Goal: Task Accomplishment & Management: Manage account settings

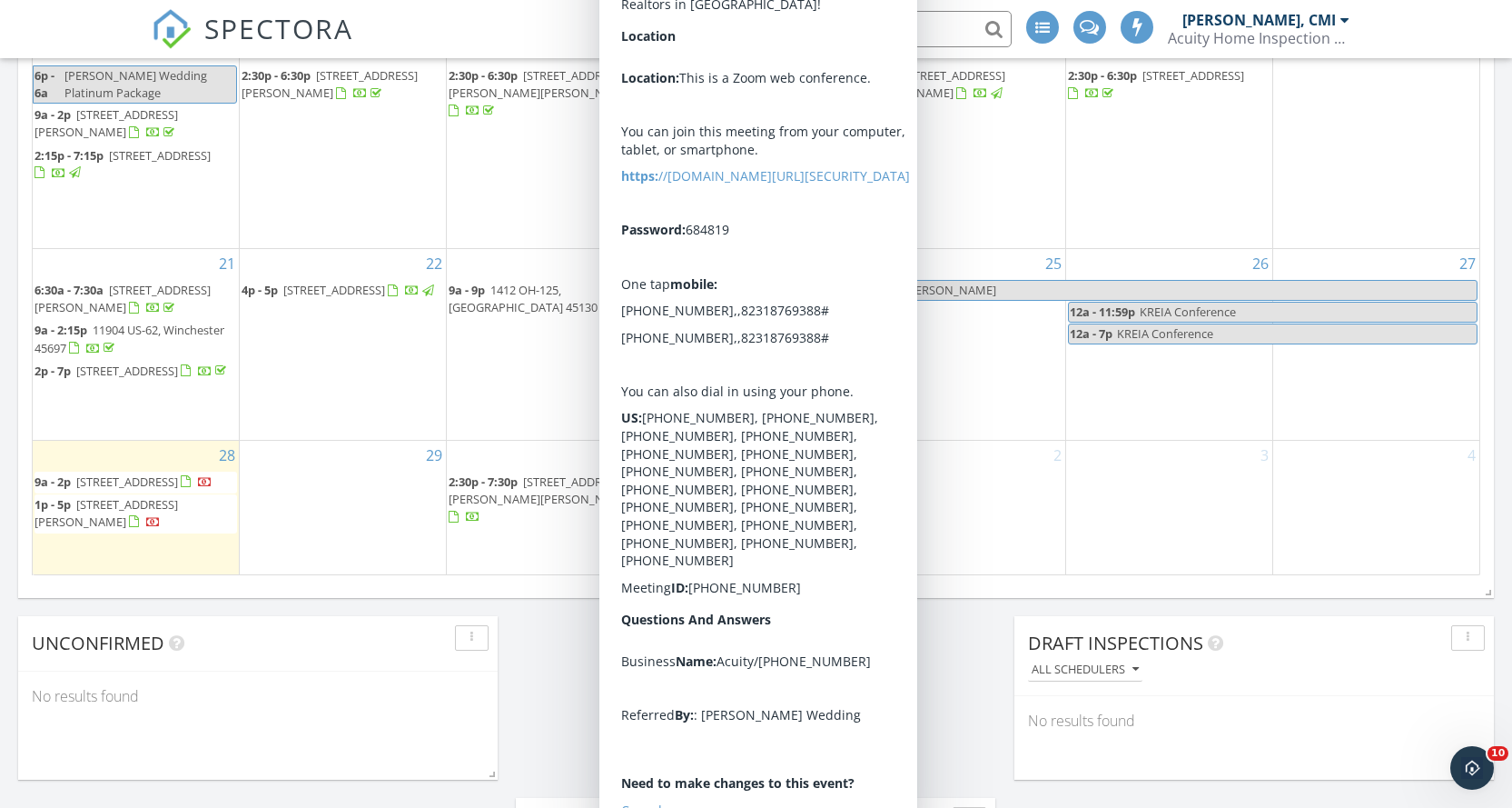
scroll to position [1363, 0]
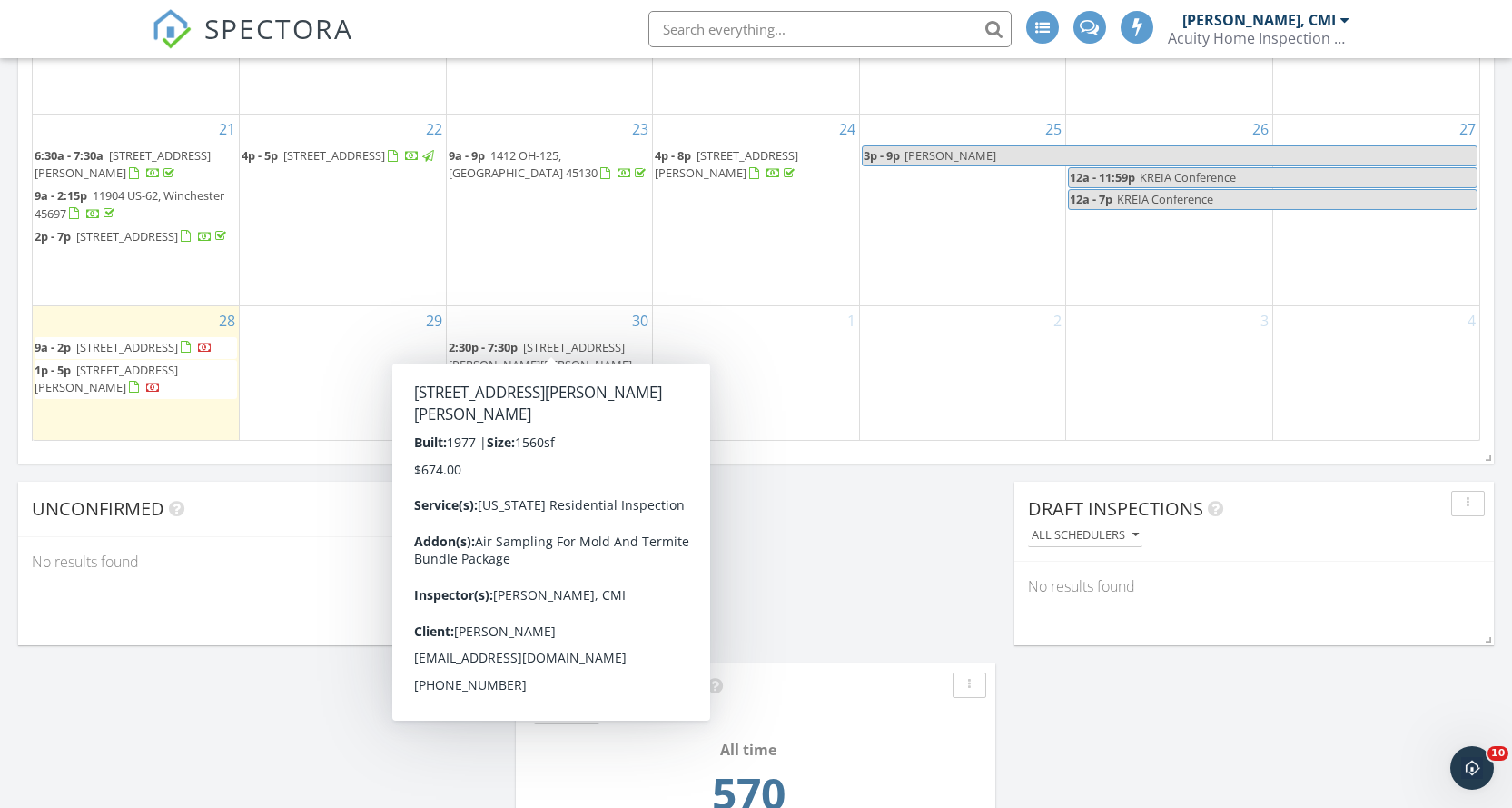
click at [565, 339] on span "[STREET_ADDRESS][PERSON_NAME][PERSON_NAME]" at bounding box center [540, 356] width 183 height 34
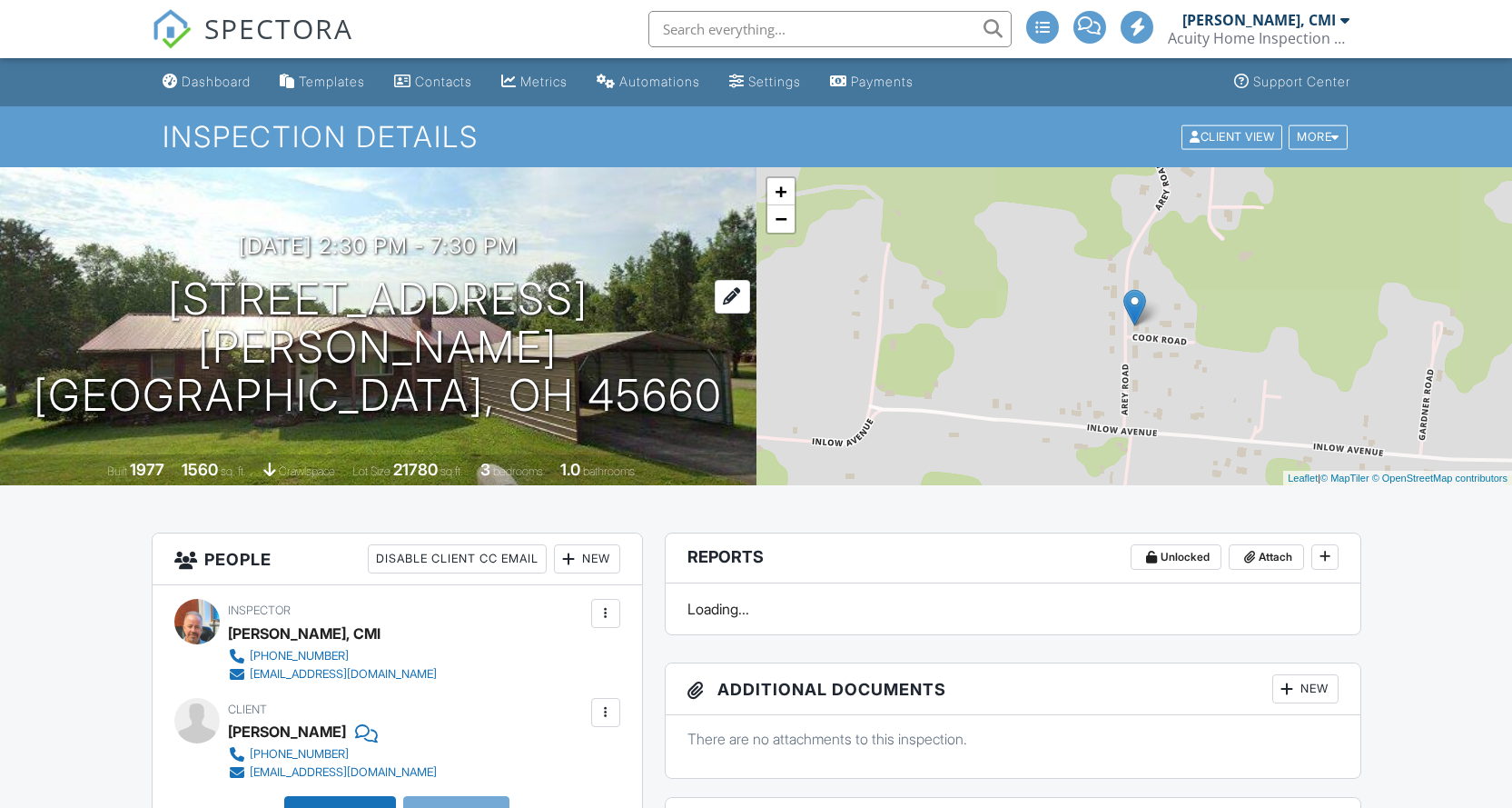
click at [501, 330] on h1 "130 Arey Rd Peebles, OH 45660" at bounding box center [378, 347] width 698 height 144
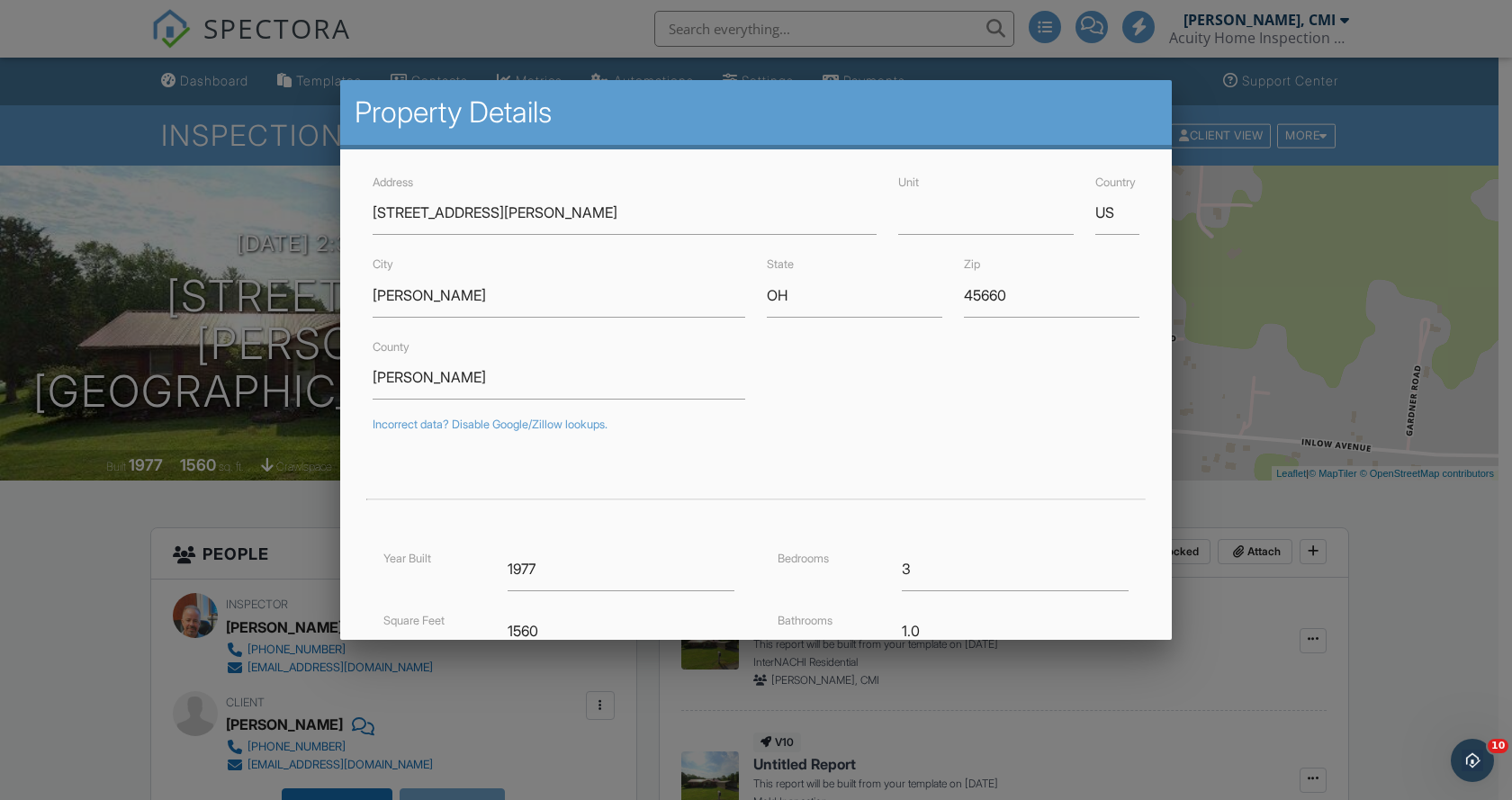
click at [1385, 127] on div at bounding box center [756, 410] width 1512 height 999
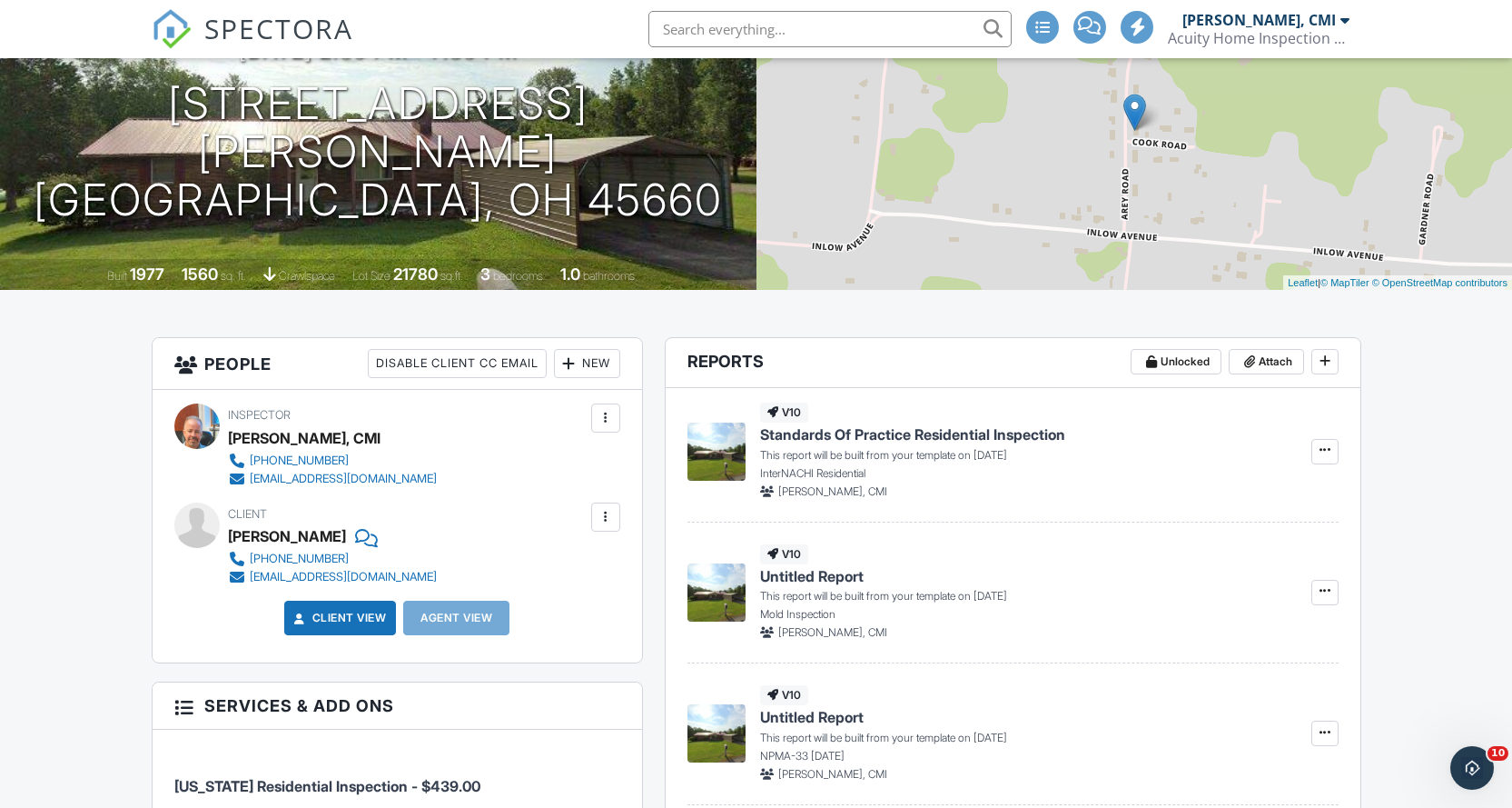
scroll to position [91, 0]
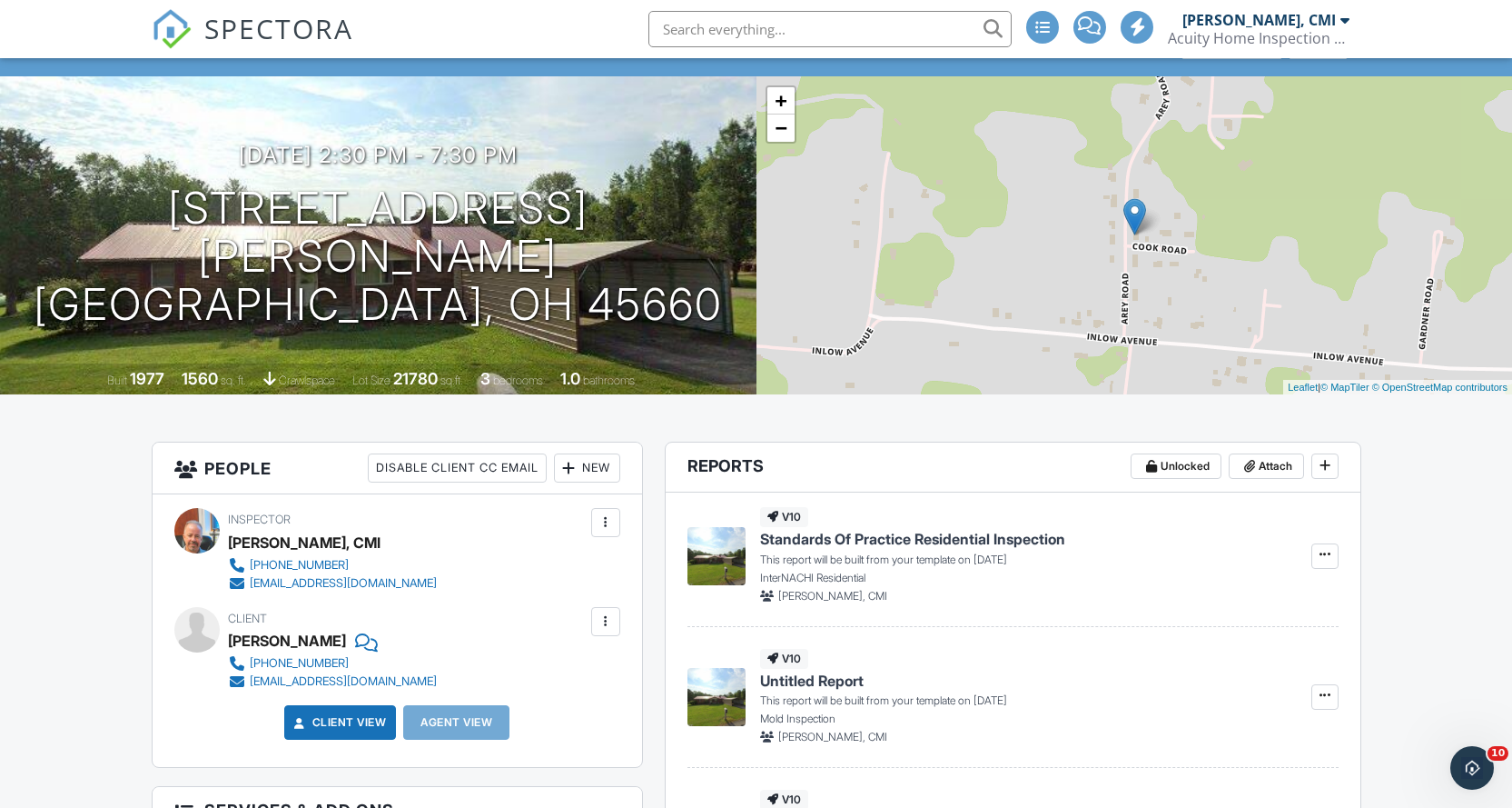
click at [300, 27] on span "SPECTORA" at bounding box center [278, 28] width 149 height 38
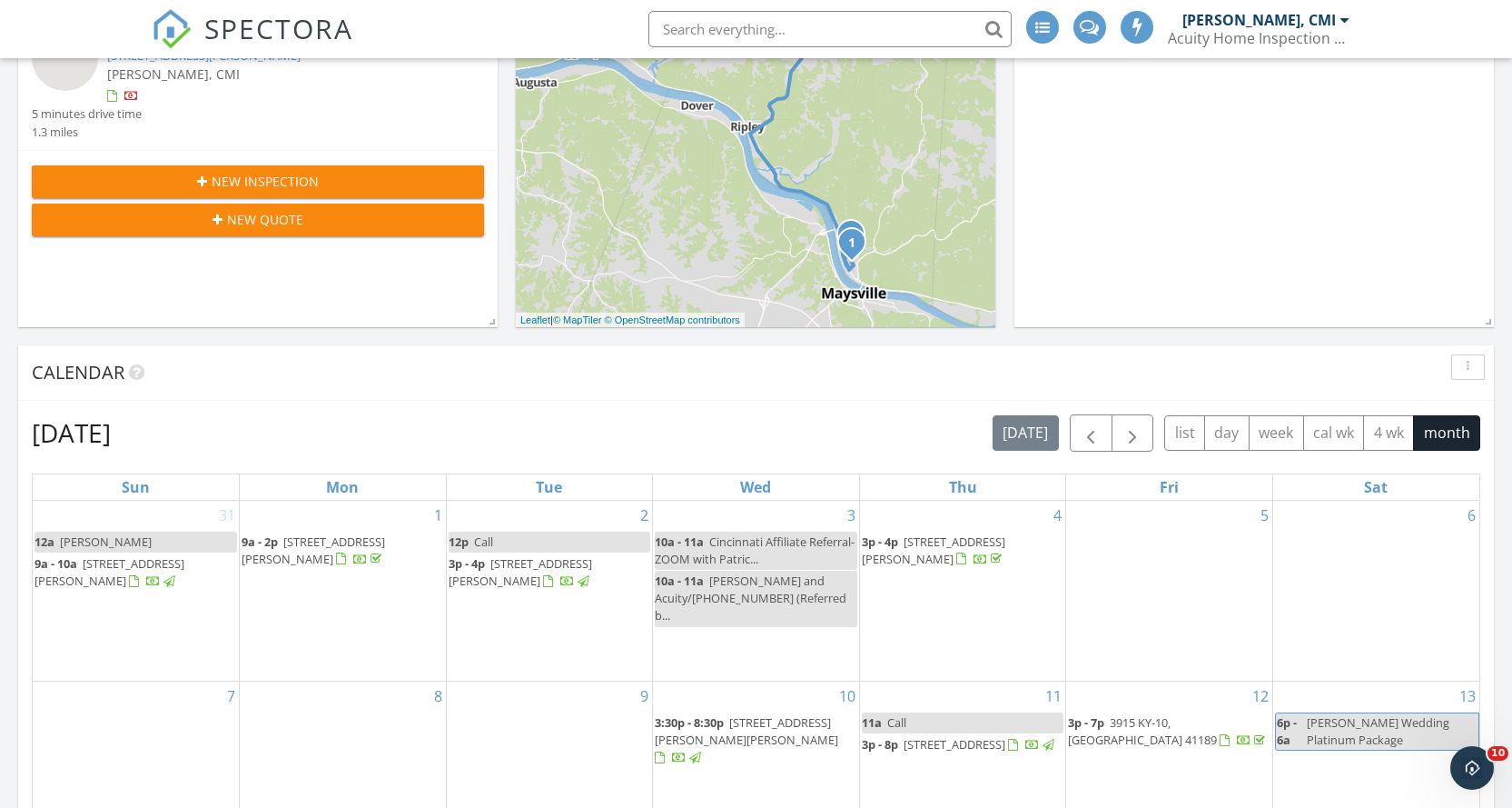
scroll to position [273, 0]
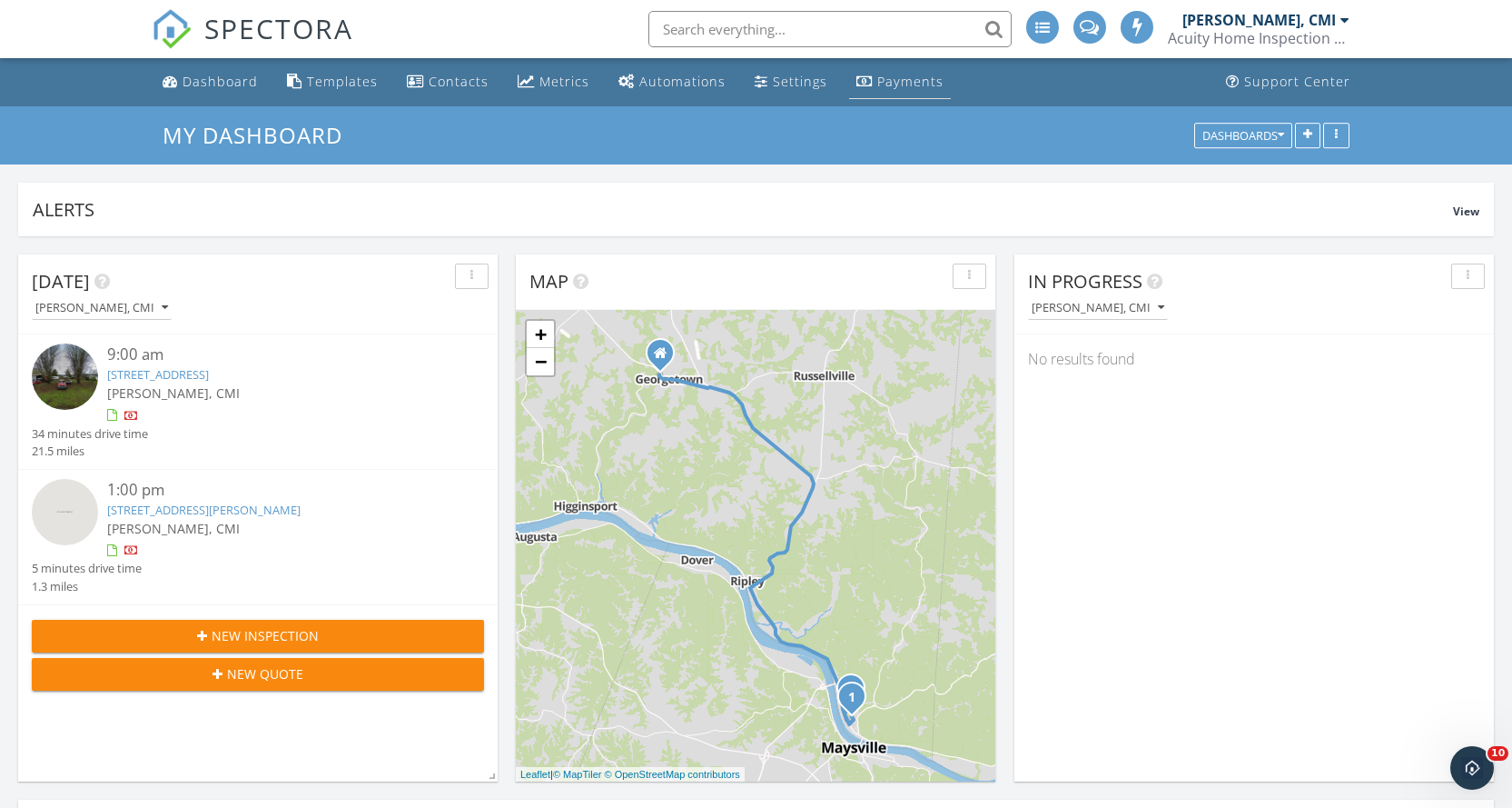
click at [885, 81] on div "Payments" at bounding box center [910, 82] width 66 height 18
click at [290, 24] on span "SPECTORA" at bounding box center [278, 28] width 149 height 38
click at [1168, 373] on link "[STREET_ADDRESS]" at bounding box center [1116, 374] width 101 height 17
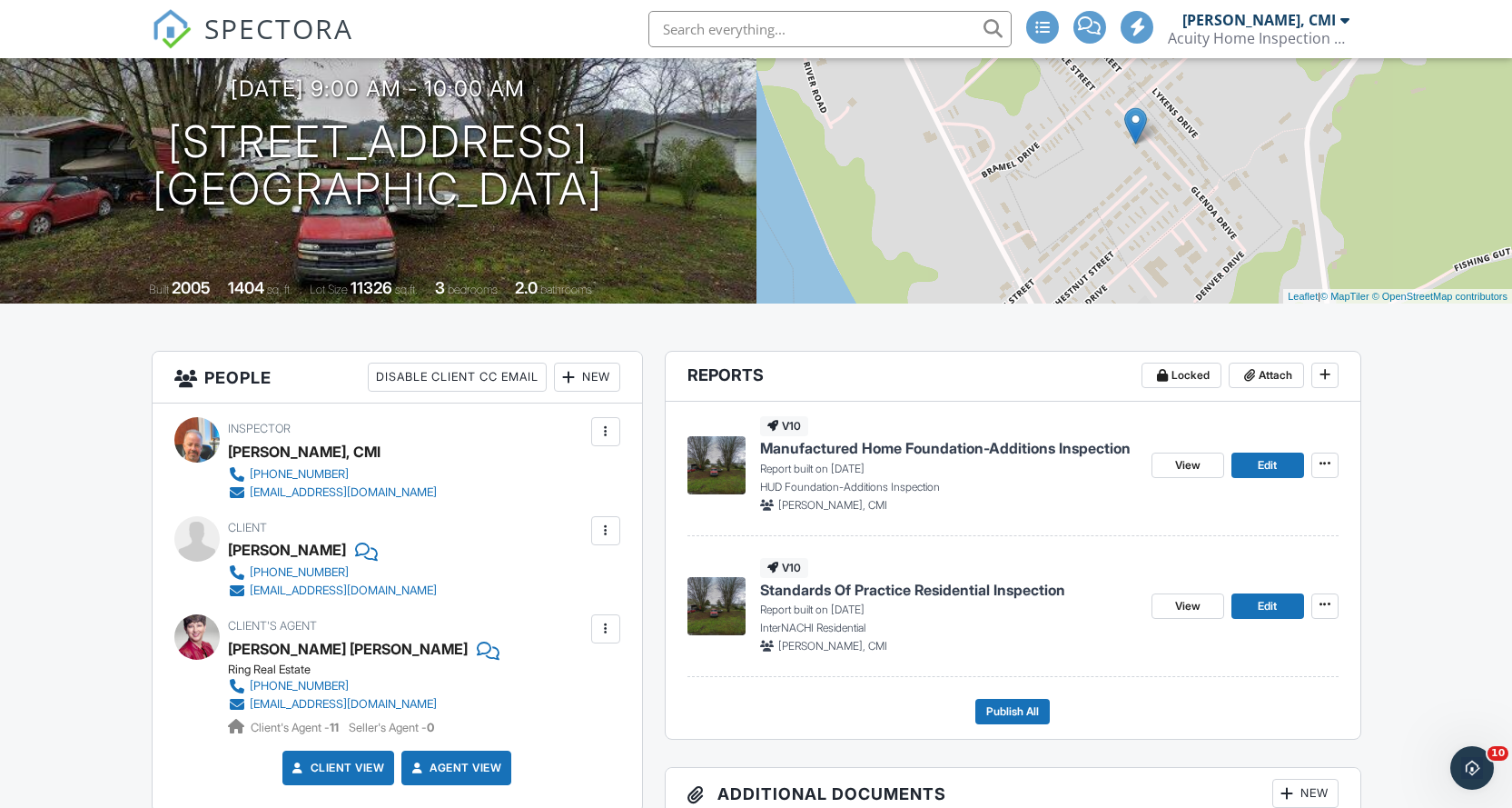
click at [1014, 585] on span "Standards Of Practice Residential Inspection" at bounding box center [913, 589] width 305 height 20
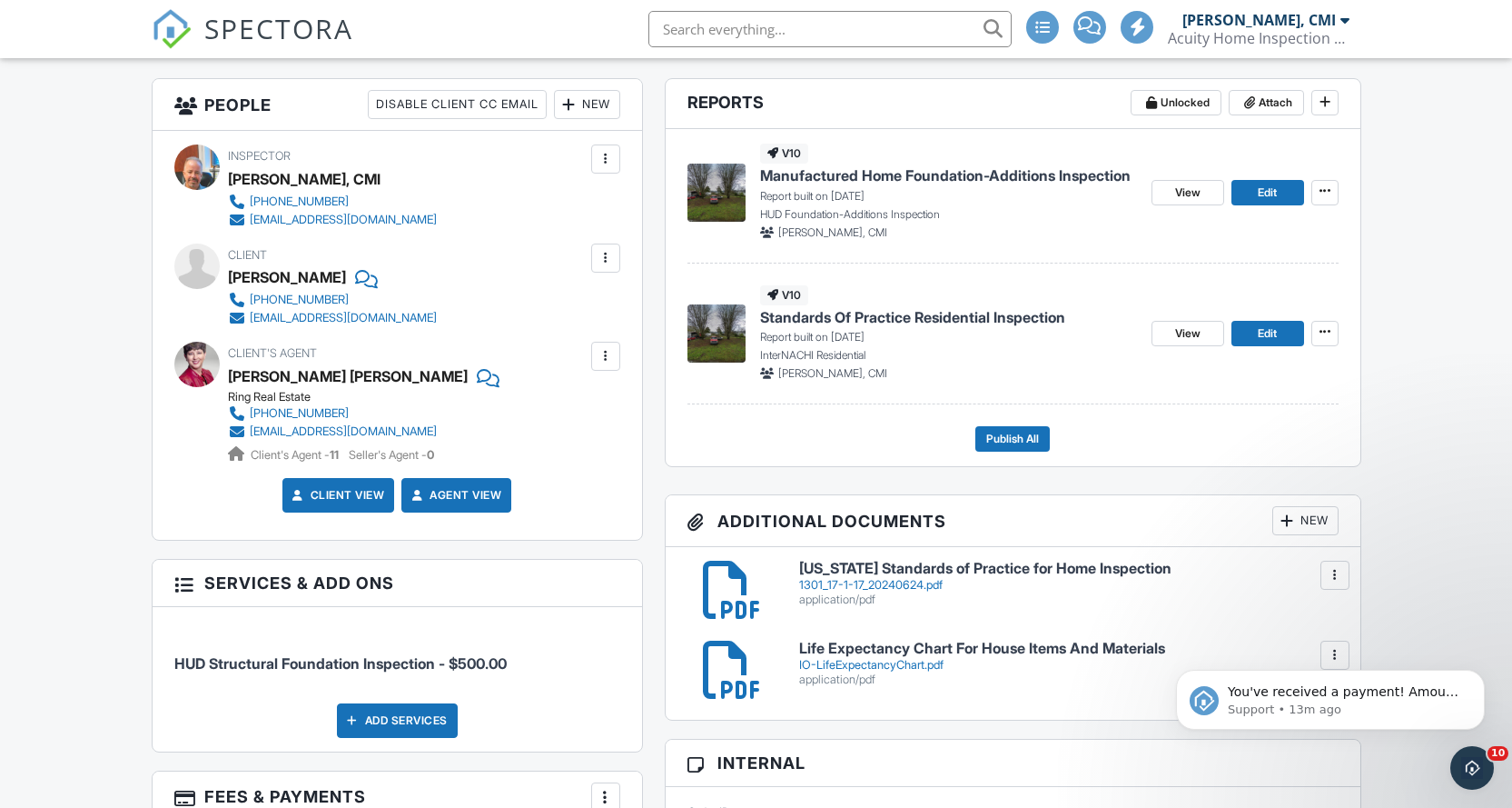
click at [266, 29] on span "SPECTORA" at bounding box center [278, 28] width 149 height 38
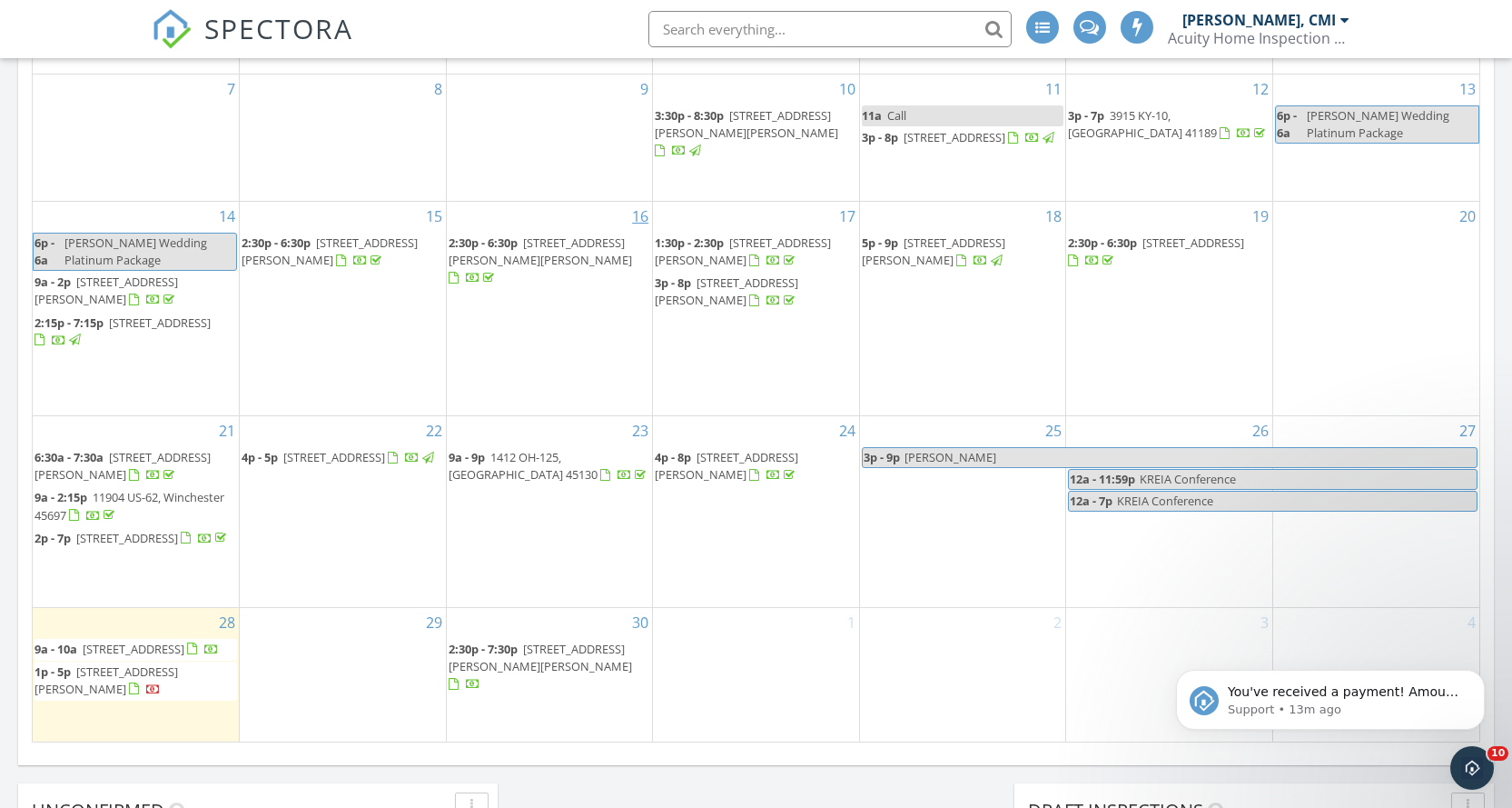
scroll to position [1181, 0]
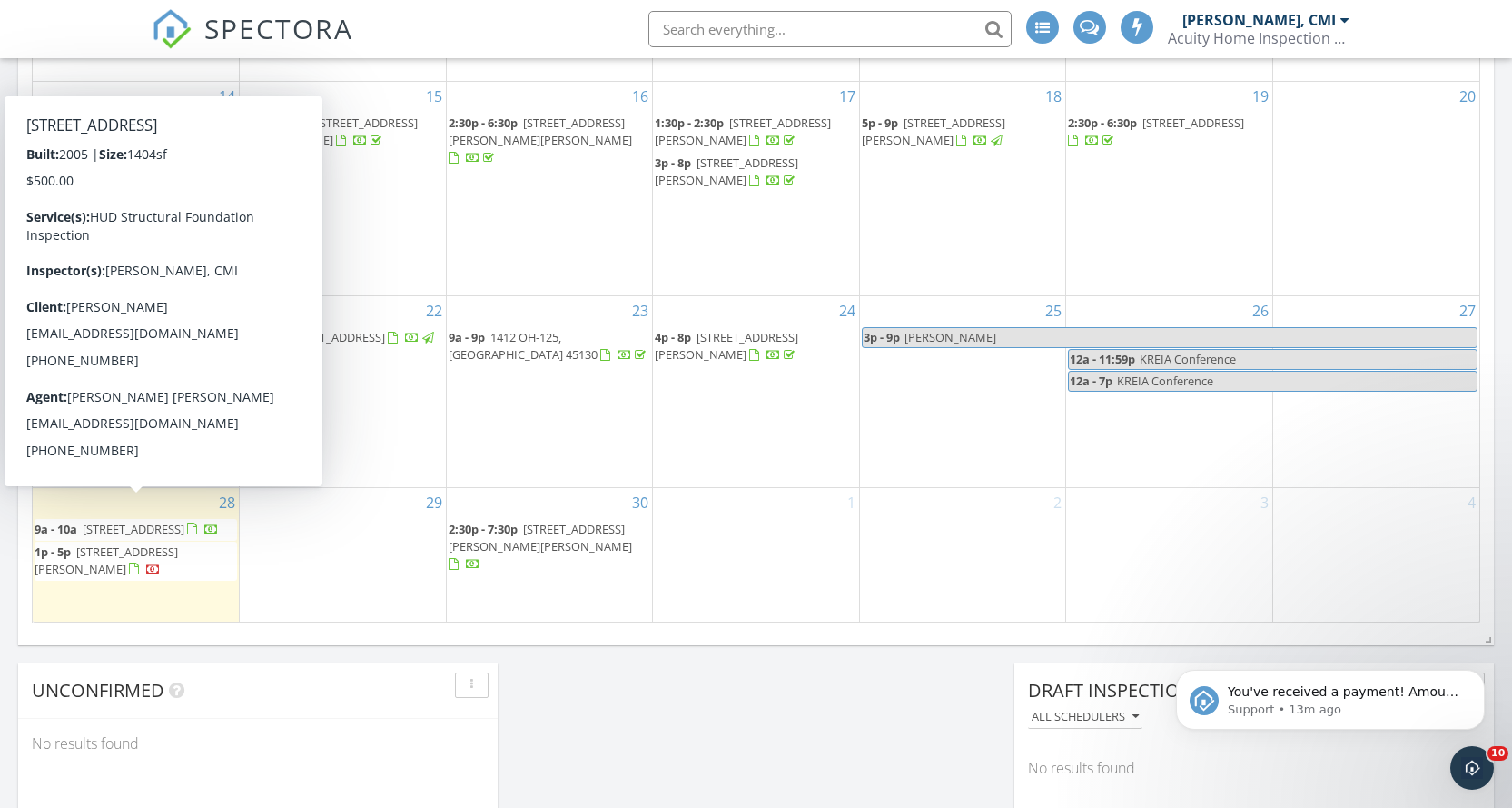
click at [178, 520] on span "267 Budig Dr, Aberdeen 45101" at bounding box center [133, 528] width 101 height 17
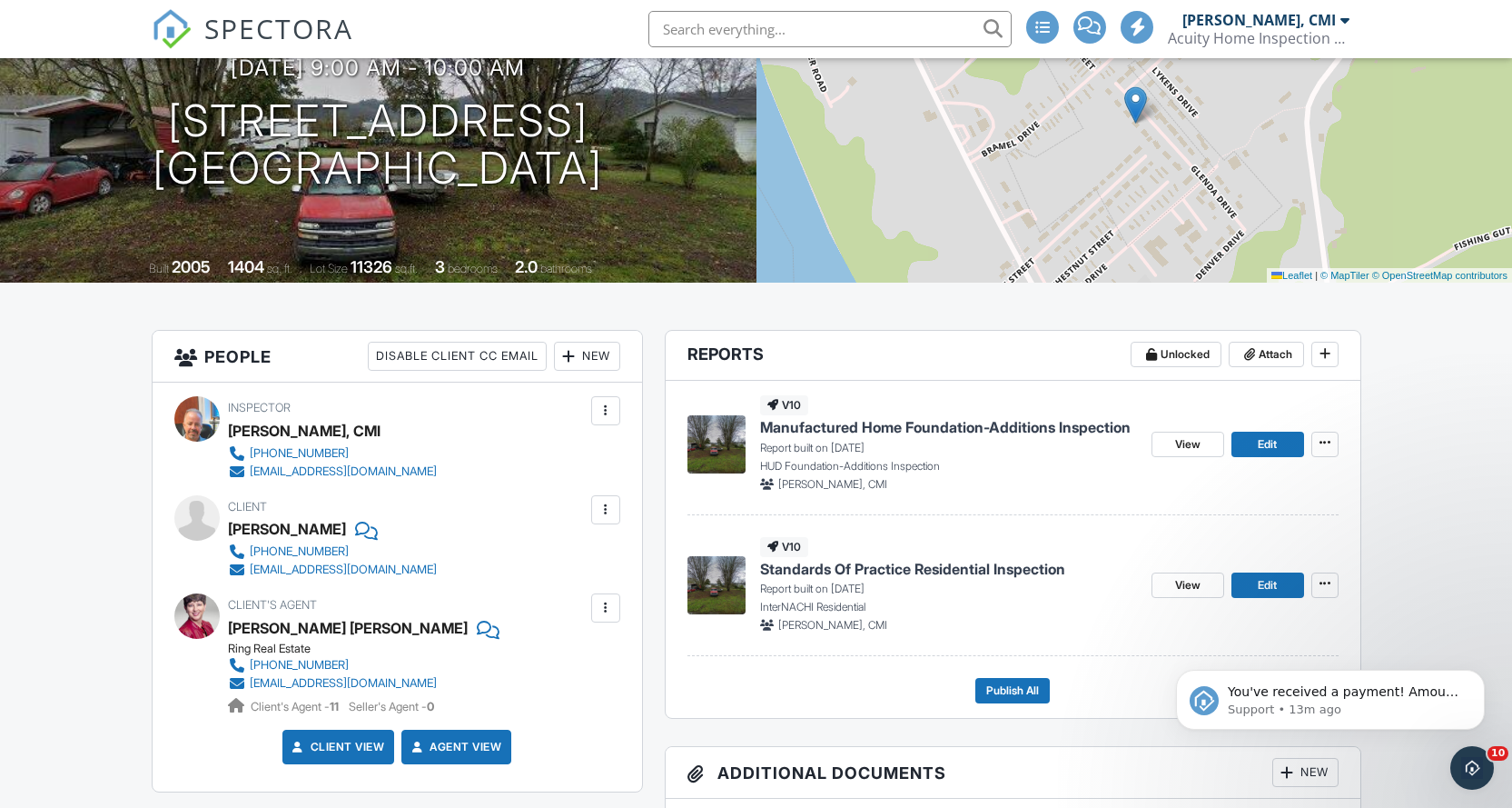
scroll to position [195, 0]
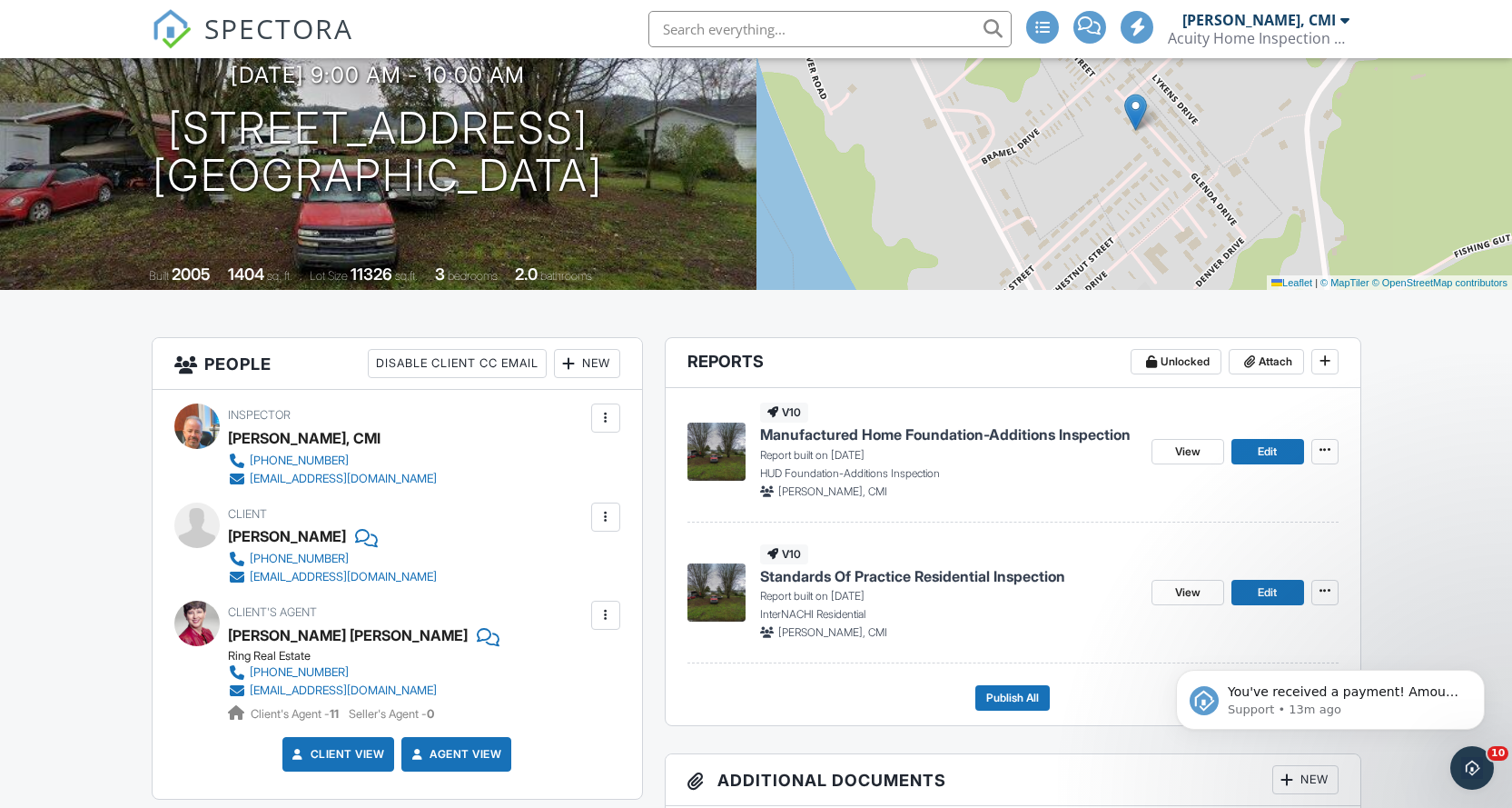
click at [296, 25] on span "SPECTORA" at bounding box center [278, 28] width 149 height 38
